Goal: Transaction & Acquisition: Obtain resource

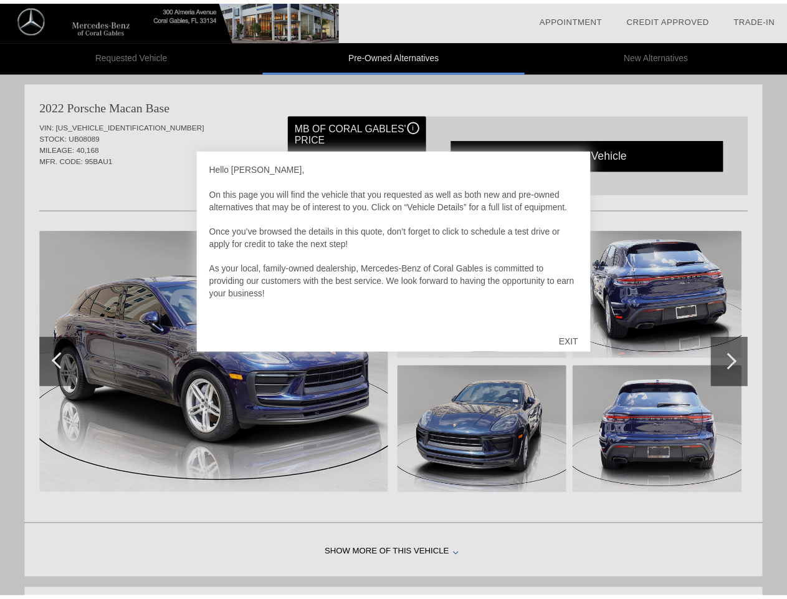
scroll to position [4, 0]
